Goal: Task Accomplishment & Management: Manage account settings

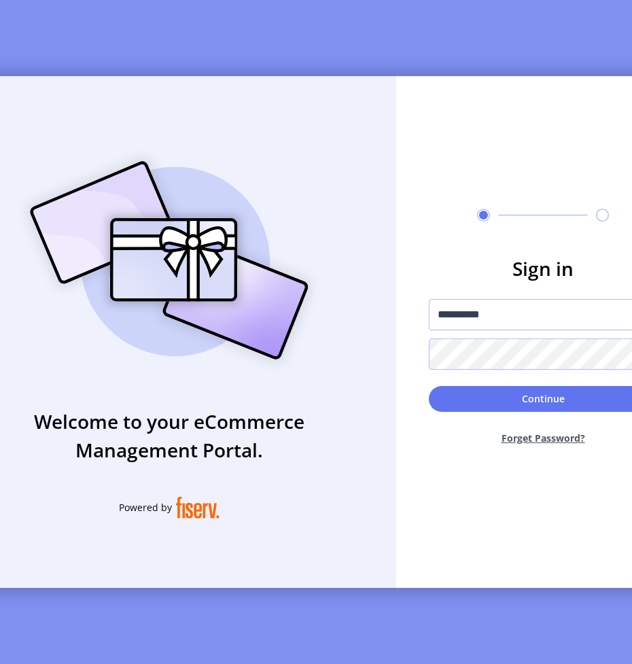
click at [518, 374] on form "**********" at bounding box center [543, 355] width 294 height 202
click at [429, 386] on button "Continue" at bounding box center [543, 399] width 228 height 26
click at [528, 323] on input "text" at bounding box center [543, 314] width 228 height 31
type input "**********"
click at [429, 386] on button "Continue" at bounding box center [543, 399] width 228 height 26
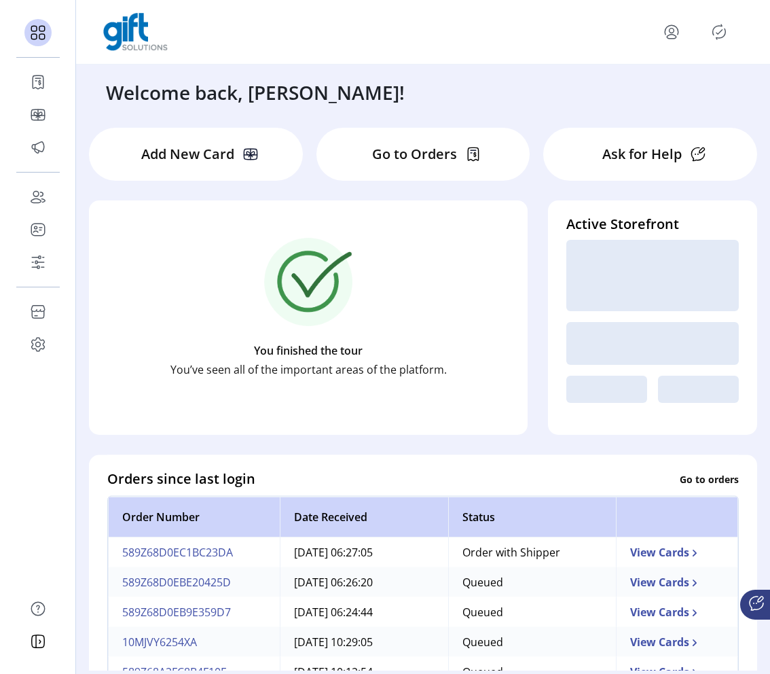
drag, startPoint x: 768, startPoint y: 211, endPoint x: 581, endPoint y: 273, distance: 197.5
click at [581, 273] on html "Dashboard Orders Catalog Promotions Users Accounts Schedules Storefront Configu…" at bounding box center [385, 337] width 770 height 674
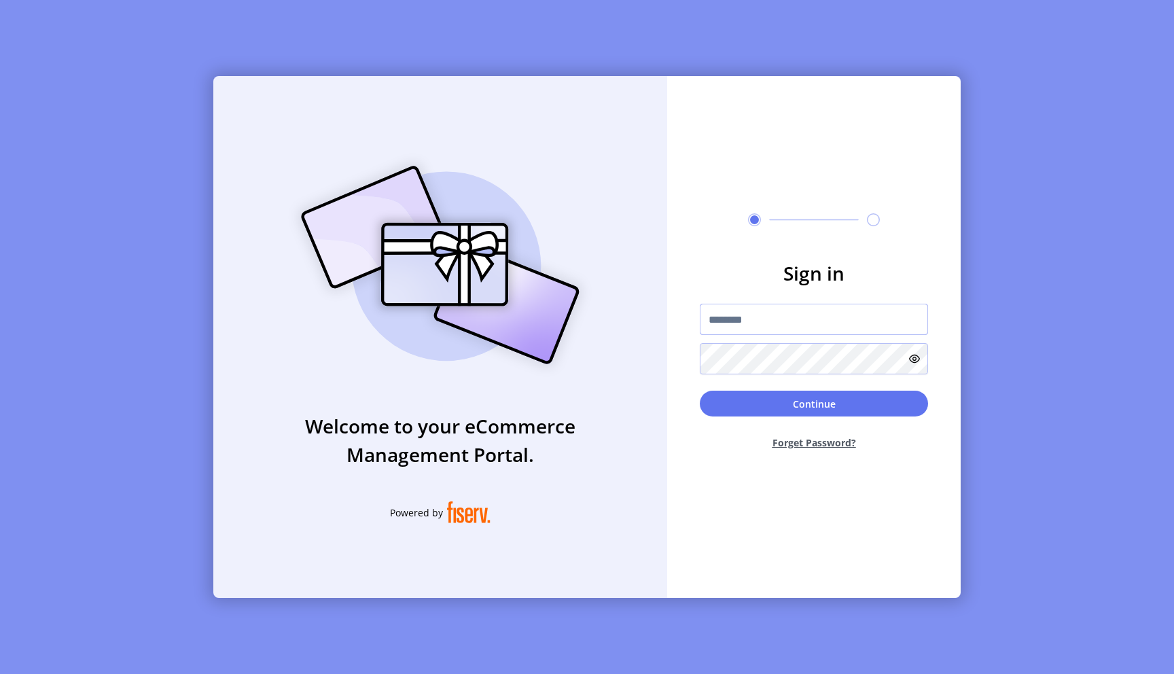
click at [760, 325] on input "text" at bounding box center [814, 319] width 228 height 31
type input "*"
type input "**********"
click at [813, 410] on button "Continue" at bounding box center [814, 404] width 228 height 26
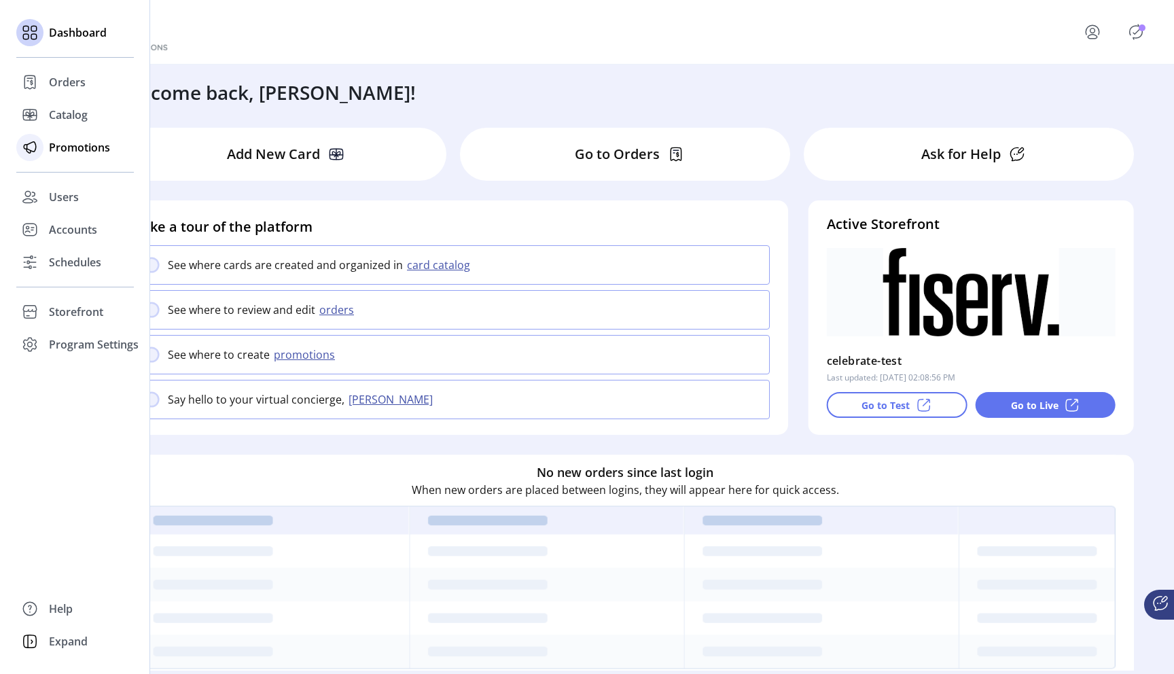
click at [110, 147] on div "Promotions" at bounding box center [75, 147] width 118 height 33
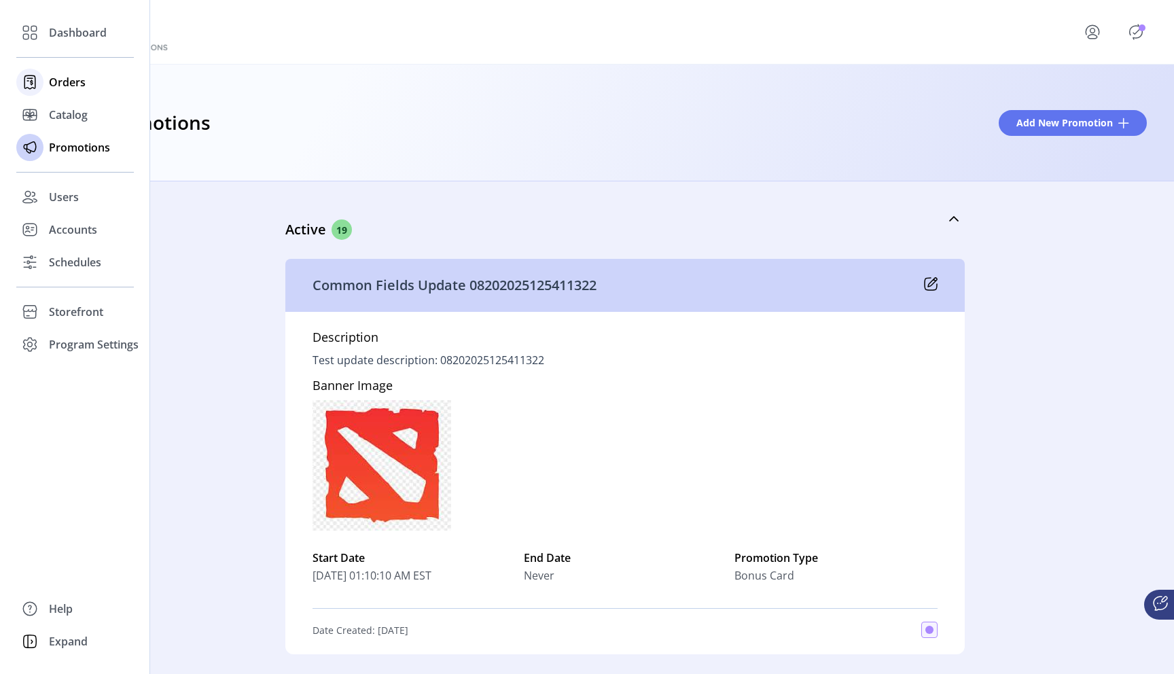
click at [56, 88] on span "Orders" at bounding box center [67, 82] width 37 height 16
click at [66, 84] on span "Orders" at bounding box center [67, 82] width 37 height 16
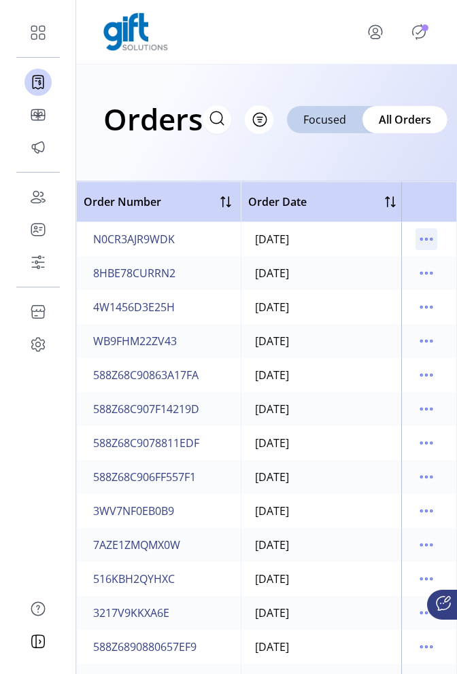
click at [417, 235] on icon "menu" at bounding box center [426, 239] width 22 height 22
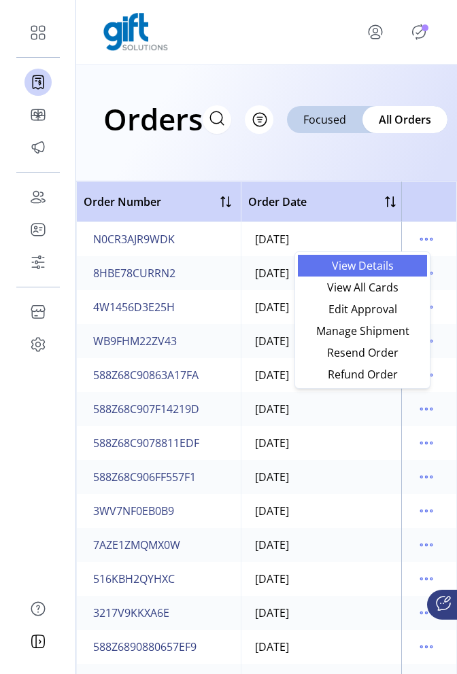
click at [381, 266] on span "View Details" at bounding box center [362, 265] width 113 height 11
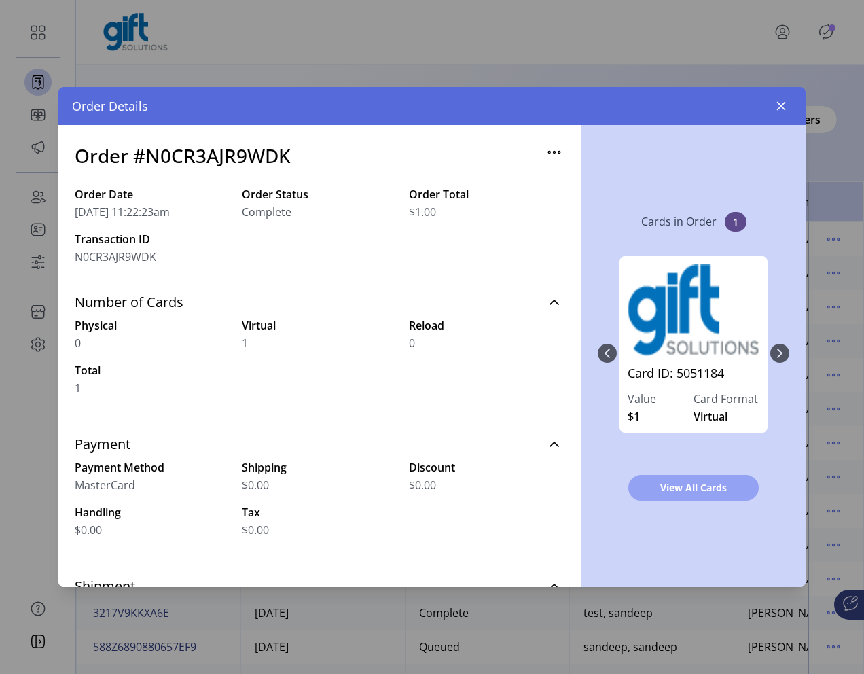
click at [671, 487] on span "View All Cards" at bounding box center [693, 487] width 95 height 14
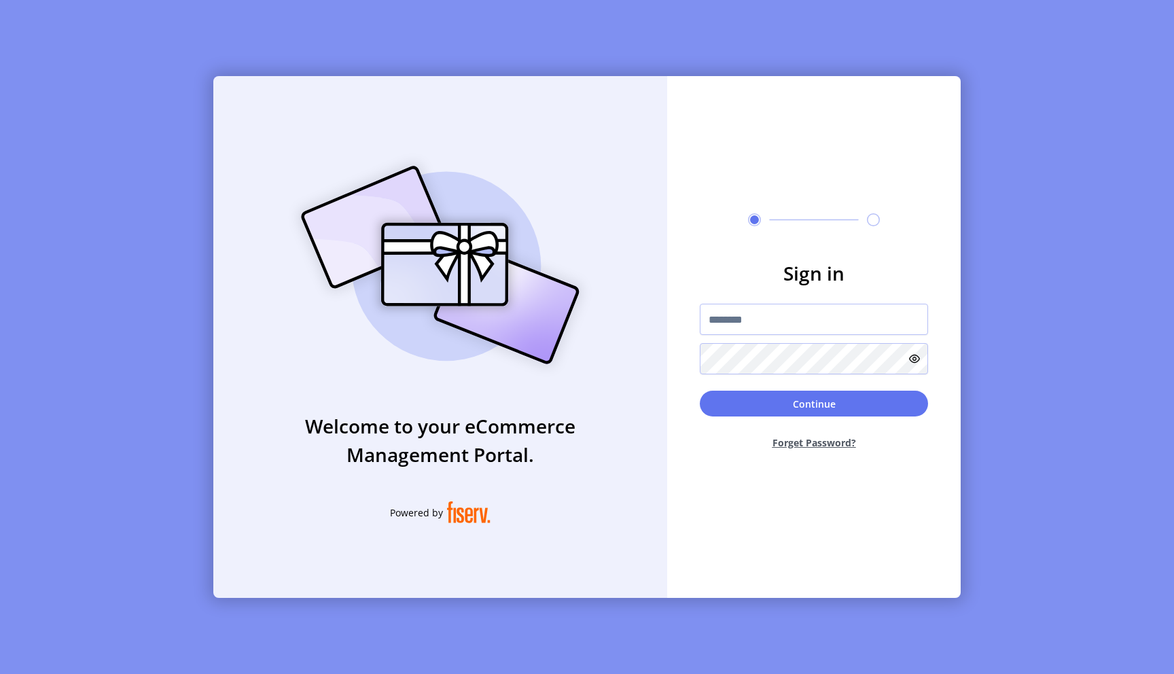
type input "**********"
click at [700, 391] on button "Continue" at bounding box center [814, 404] width 228 height 26
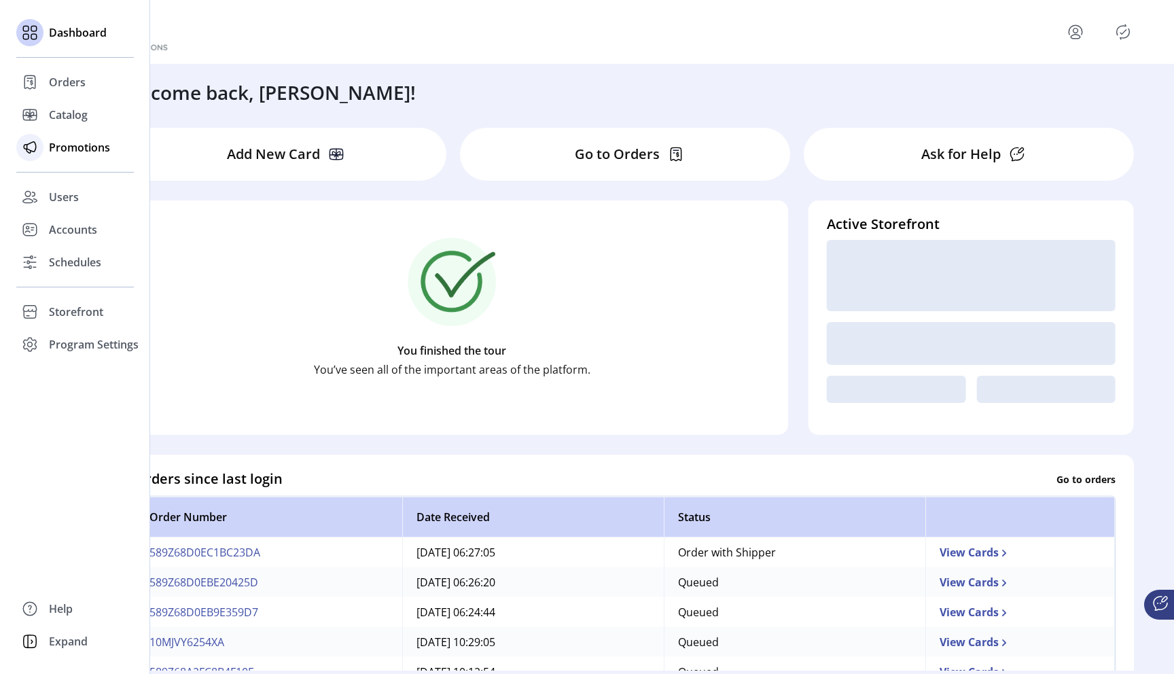
click at [90, 152] on span "Promotions" at bounding box center [79, 147] width 61 height 16
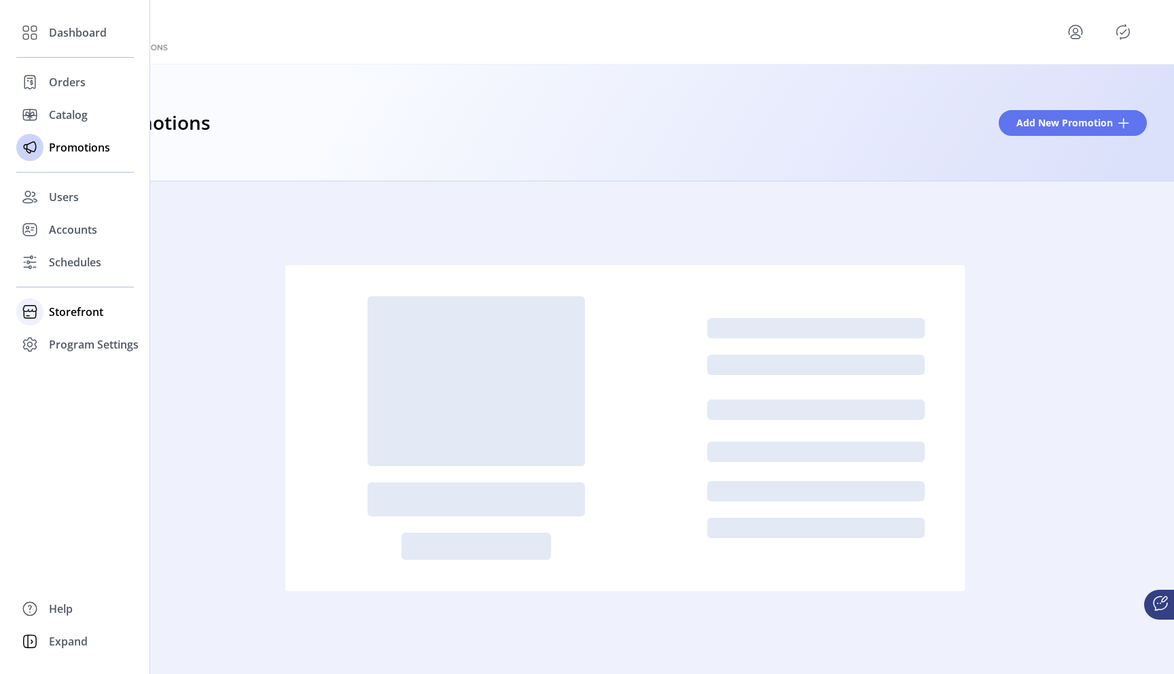
click at [77, 315] on span "Storefront" at bounding box center [76, 312] width 54 height 16
click at [94, 342] on span "Configuration" at bounding box center [84, 339] width 71 height 16
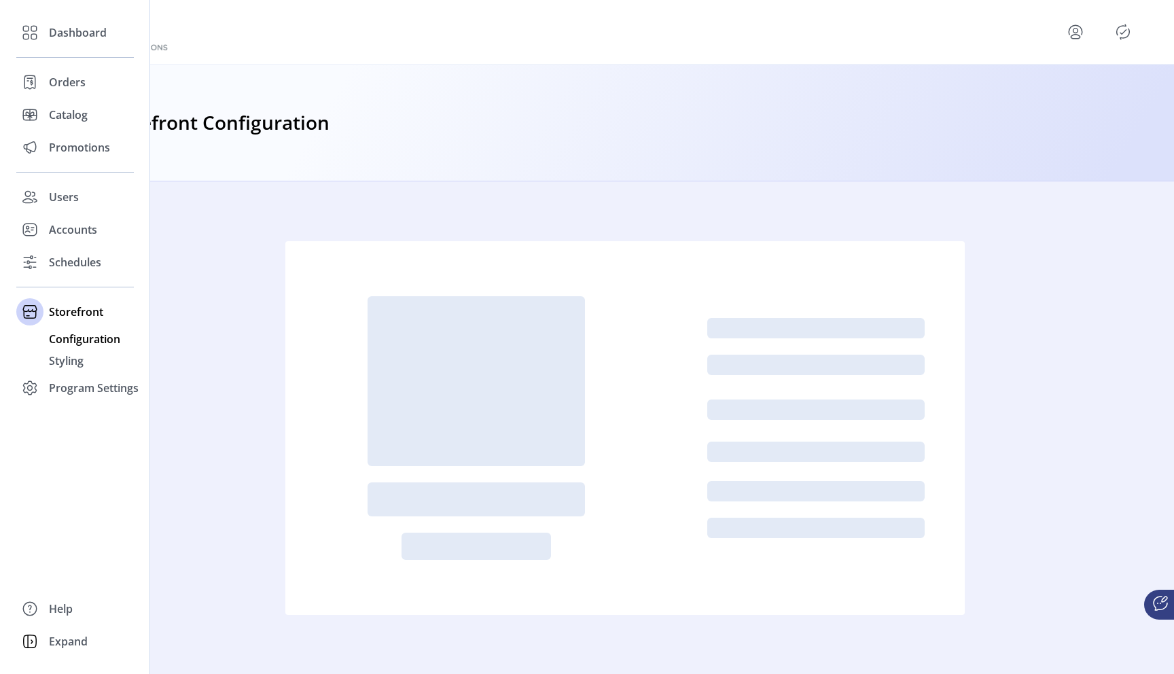
click at [70, 343] on span "Configuration" at bounding box center [84, 339] width 71 height 16
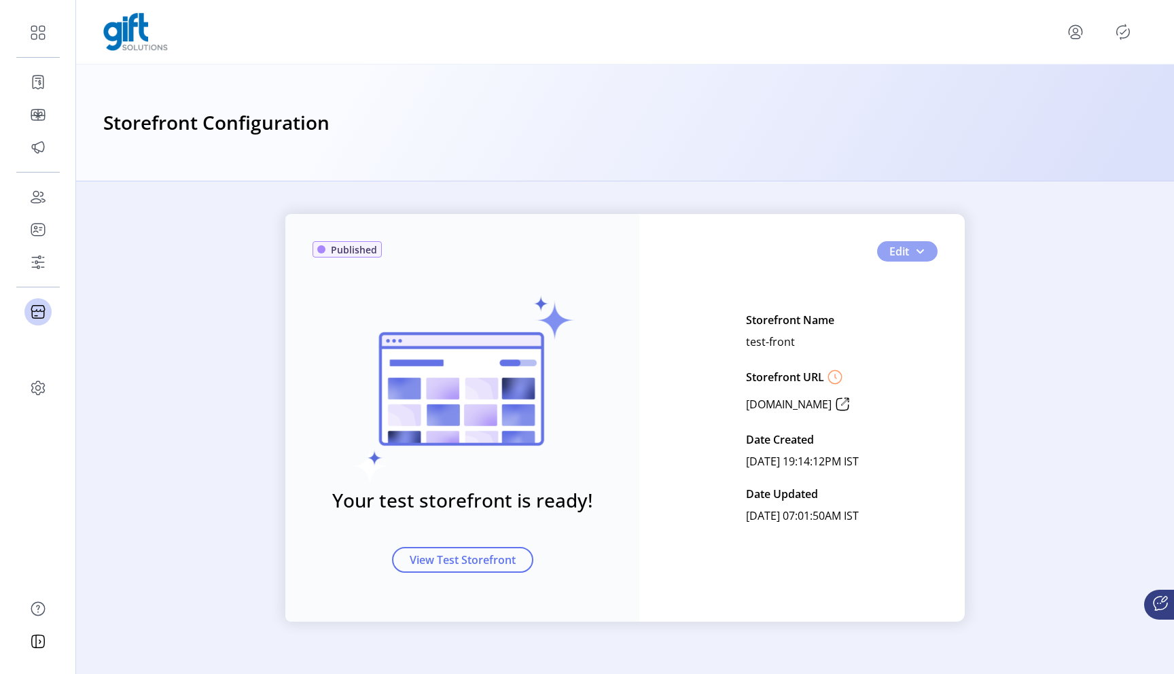
click at [924, 243] on button "Edit" at bounding box center [907, 251] width 60 height 20
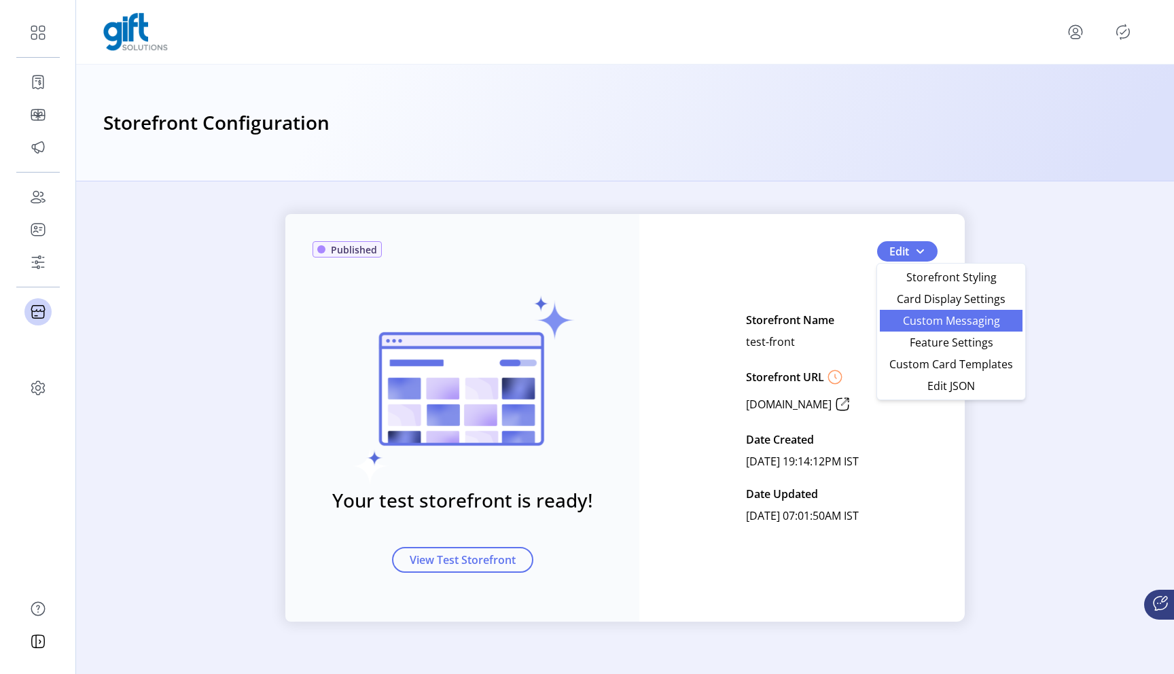
click at [930, 326] on span "Custom Messaging" at bounding box center [951, 320] width 126 height 11
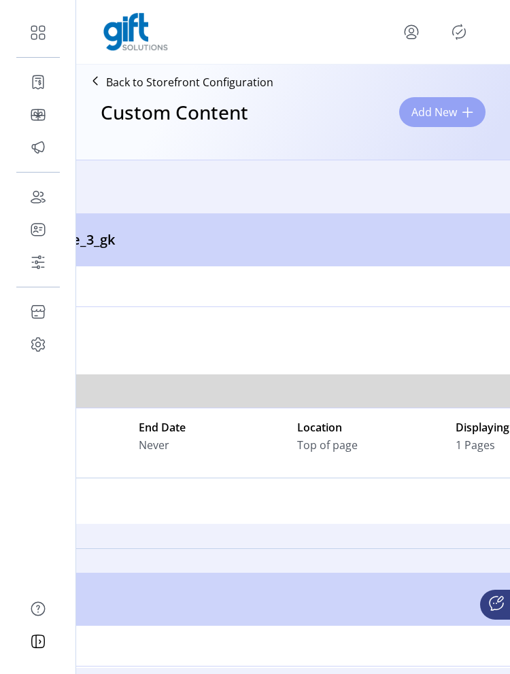
click at [442, 120] on span "Add New" at bounding box center [434, 112] width 46 height 16
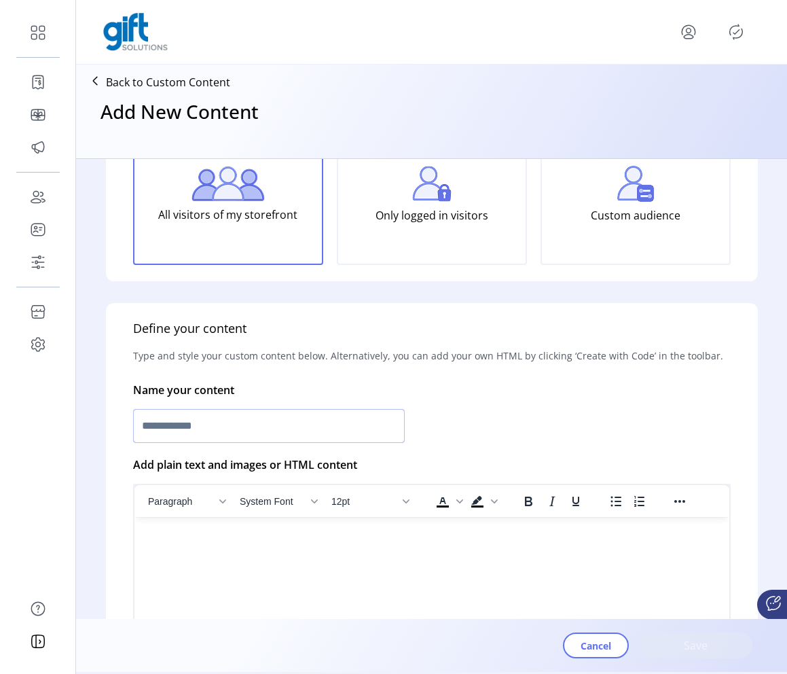
click at [340, 431] on input "text" at bounding box center [269, 426] width 272 height 34
type input "*****"
click at [312, 528] on html at bounding box center [431, 522] width 595 height 11
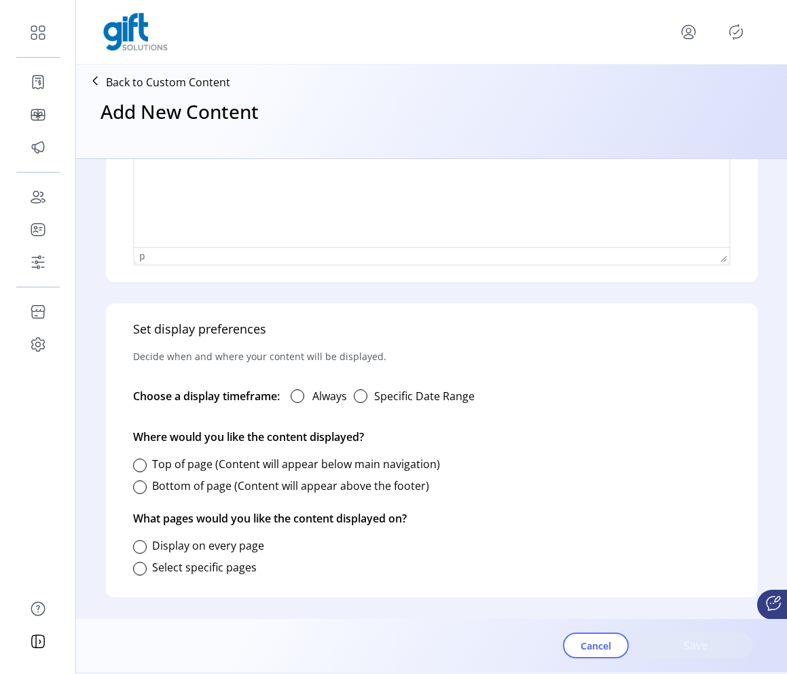
click at [304, 401] on div at bounding box center [298, 396] width 14 height 14
click at [141, 467] on div at bounding box center [140, 466] width 14 height 14
click at [141, 543] on div at bounding box center [140, 547] width 14 height 14
click at [694, 650] on span "Save" at bounding box center [696, 645] width 77 height 16
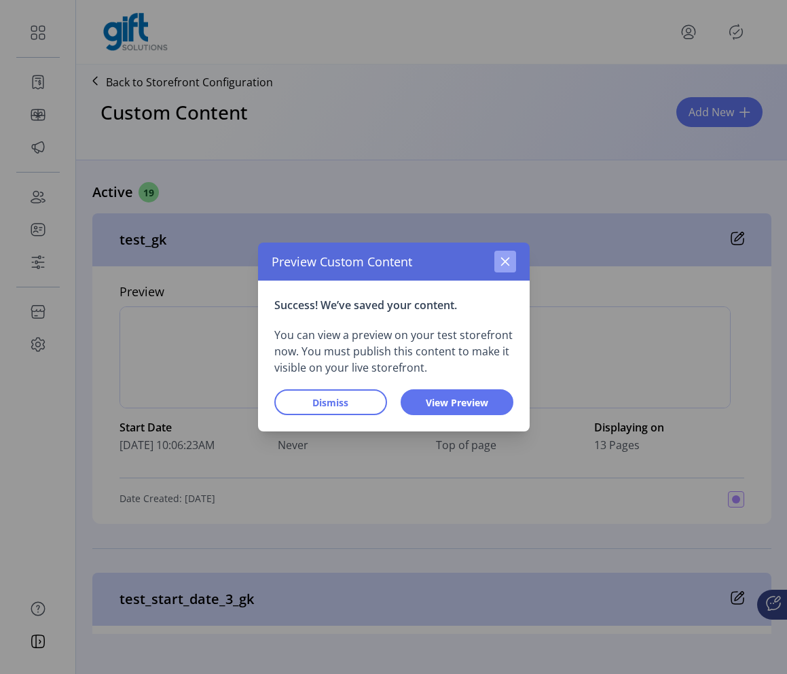
click at [504, 264] on icon "button" at bounding box center [505, 261] width 11 height 11
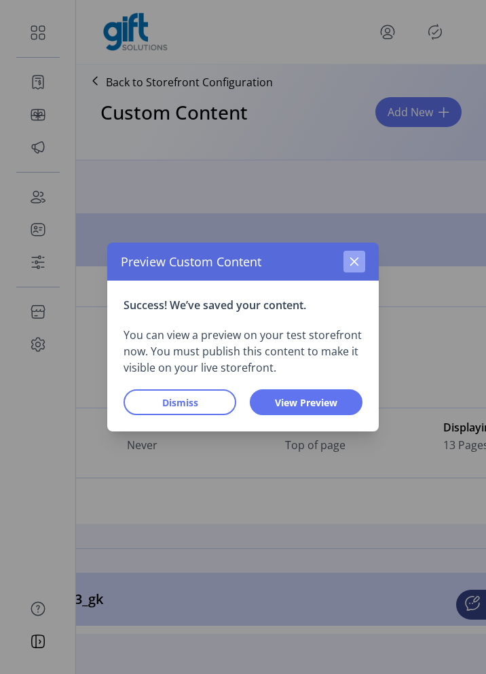
click at [361, 266] on button "button" at bounding box center [355, 262] width 22 height 22
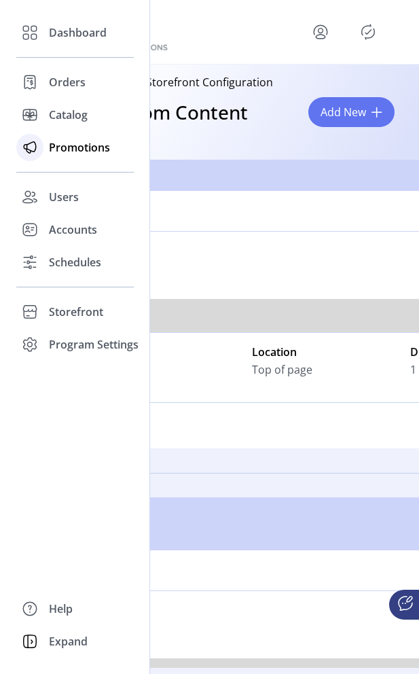
click at [70, 139] on div "Promotions" at bounding box center [75, 147] width 118 height 33
